Goal: Task Accomplishment & Management: Use online tool/utility

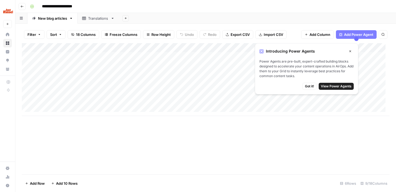
click at [307, 85] on span "Got it!" at bounding box center [309, 86] width 9 height 5
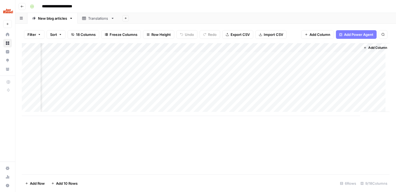
scroll to position [0, 204]
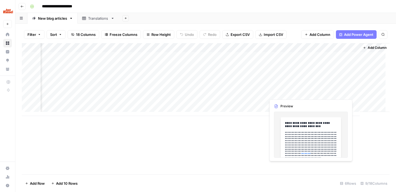
click at [323, 91] on div "Add Column" at bounding box center [206, 79] width 368 height 73
click at [334, 93] on div "Add Column" at bounding box center [206, 79] width 368 height 73
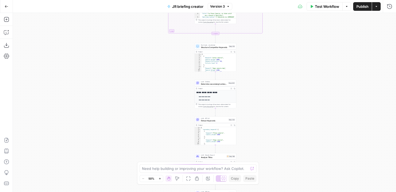
click at [172, 105] on div "true false Workflow Set Inputs Inputs SEO Research Semrush Keyword Overview Ste…" at bounding box center [204, 102] width 383 height 179
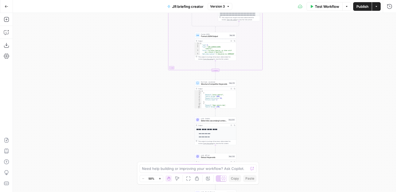
click at [161, 177] on button "Zoom In" at bounding box center [160, 178] width 6 height 6
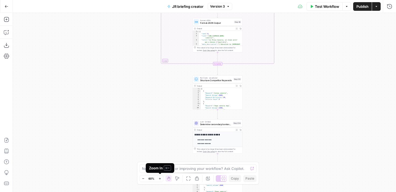
click at [161, 177] on icon "button" at bounding box center [160, 178] width 3 height 3
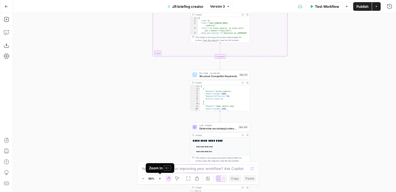
click at [161, 177] on icon "button" at bounding box center [160, 178] width 3 height 3
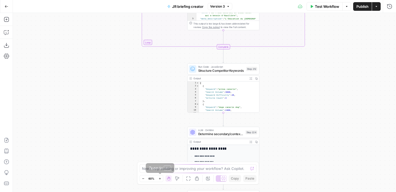
click at [161, 177] on icon "button" at bounding box center [160, 178] width 3 height 3
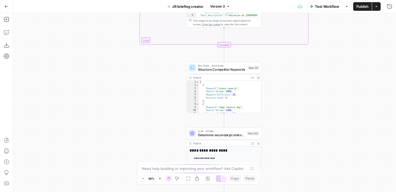
click at [161, 177] on icon "button" at bounding box center [160, 178] width 3 height 3
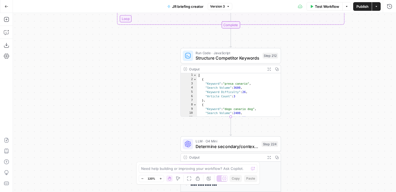
click at [161, 177] on icon "button" at bounding box center [160, 178] width 3 height 3
